Goal: Register for event/course

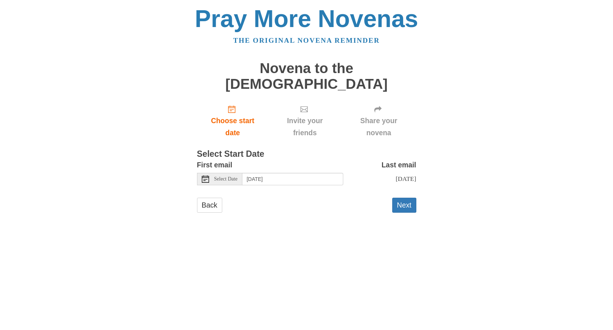
click at [204, 175] on use at bounding box center [205, 178] width 7 height 7
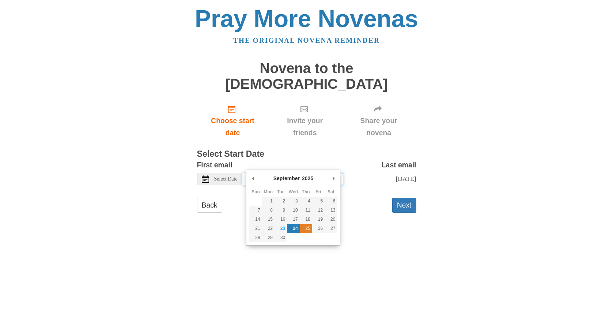
type input "[DATE]"
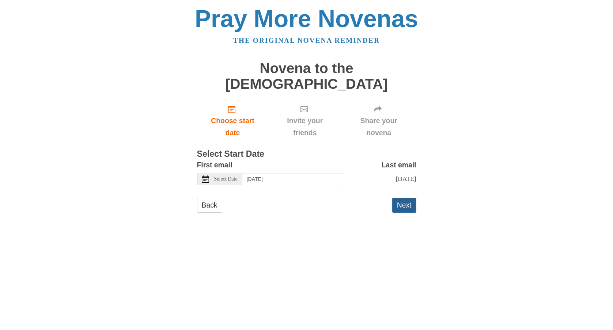
click at [402, 198] on button "Next" at bounding box center [404, 205] width 24 height 15
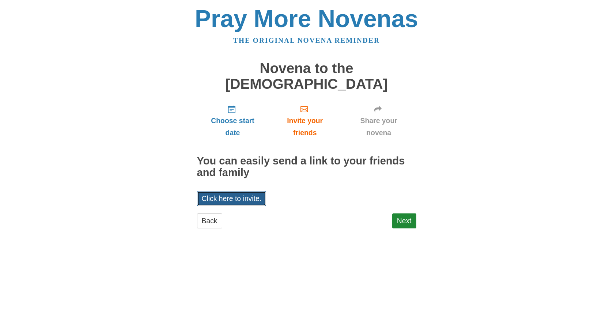
click at [252, 191] on link "Click here to invite." at bounding box center [231, 198] width 69 height 15
click at [405, 213] on link "Next" at bounding box center [404, 220] width 24 height 15
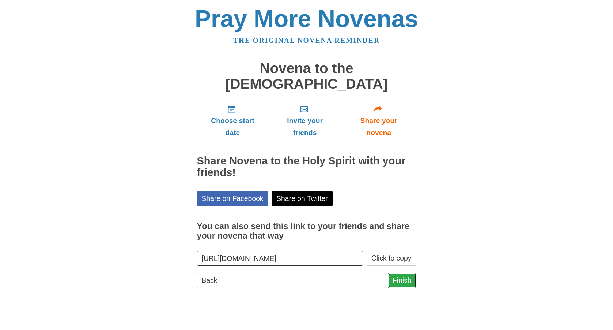
click at [396, 273] on link "Finish" at bounding box center [402, 280] width 29 height 15
